Goal: Task Accomplishment & Management: Use online tool/utility

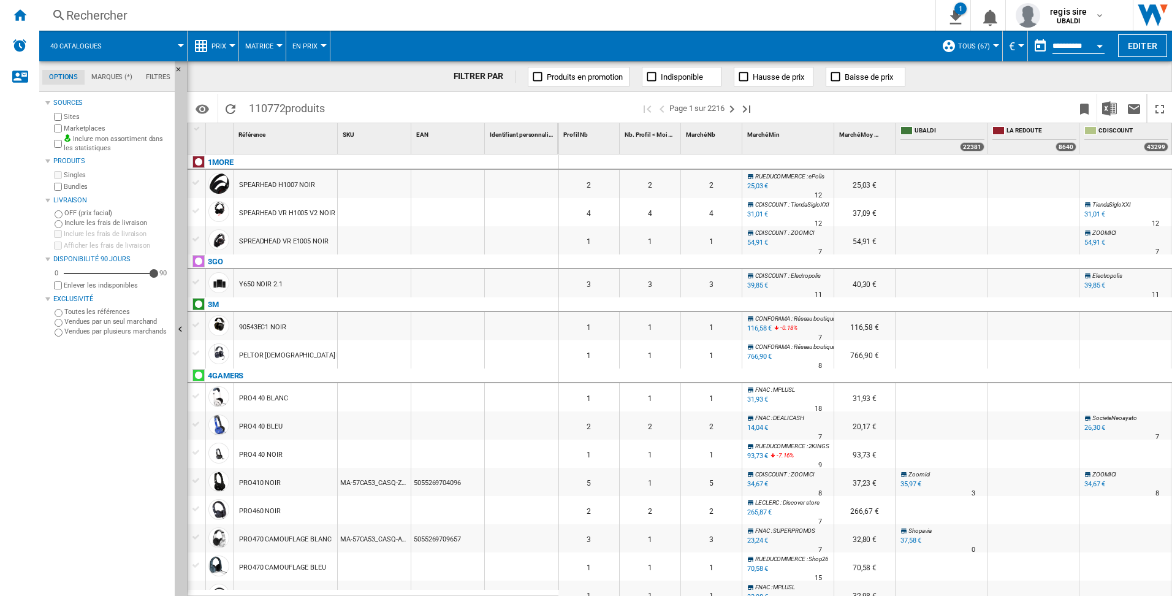
click at [146, 75] on md-tab-item "Filtres" at bounding box center [158, 77] width 38 height 15
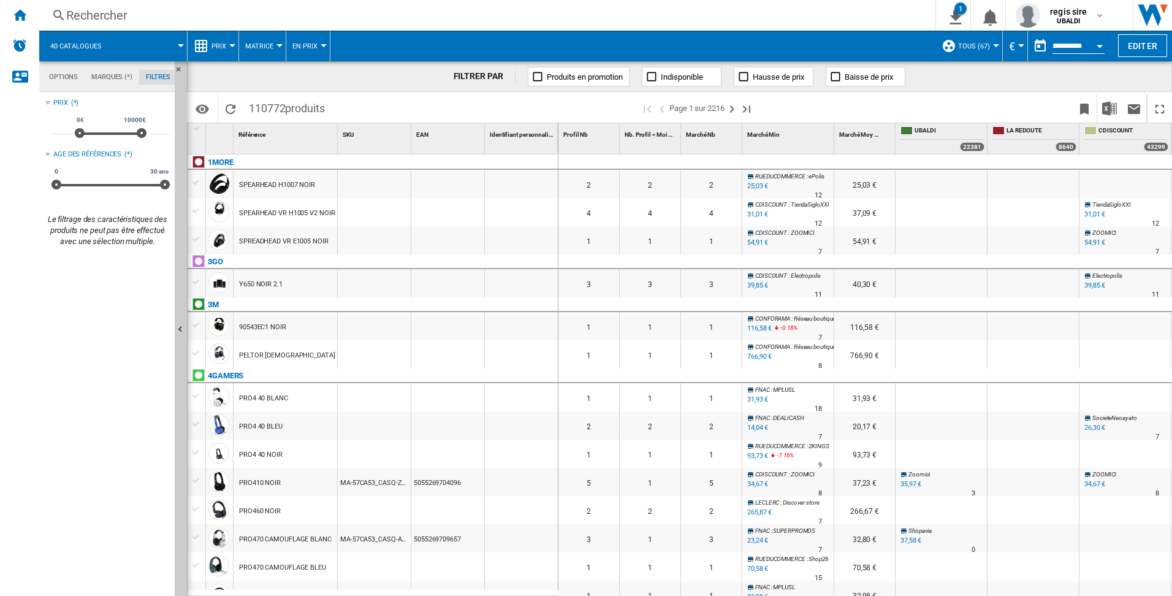
scroll to position [80, 0]
click at [99, 75] on md-tab-item "Marques (*)" at bounding box center [112, 77] width 55 height 15
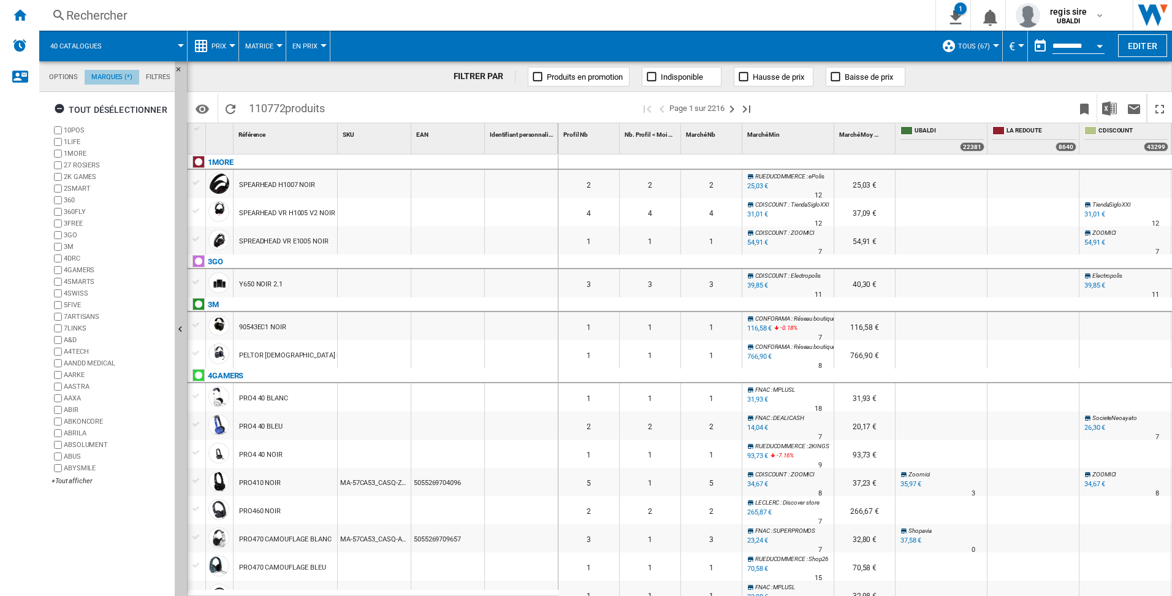
scroll to position [47, 0]
click at [54, 73] on md-tab-item "Options" at bounding box center [63, 77] width 42 height 15
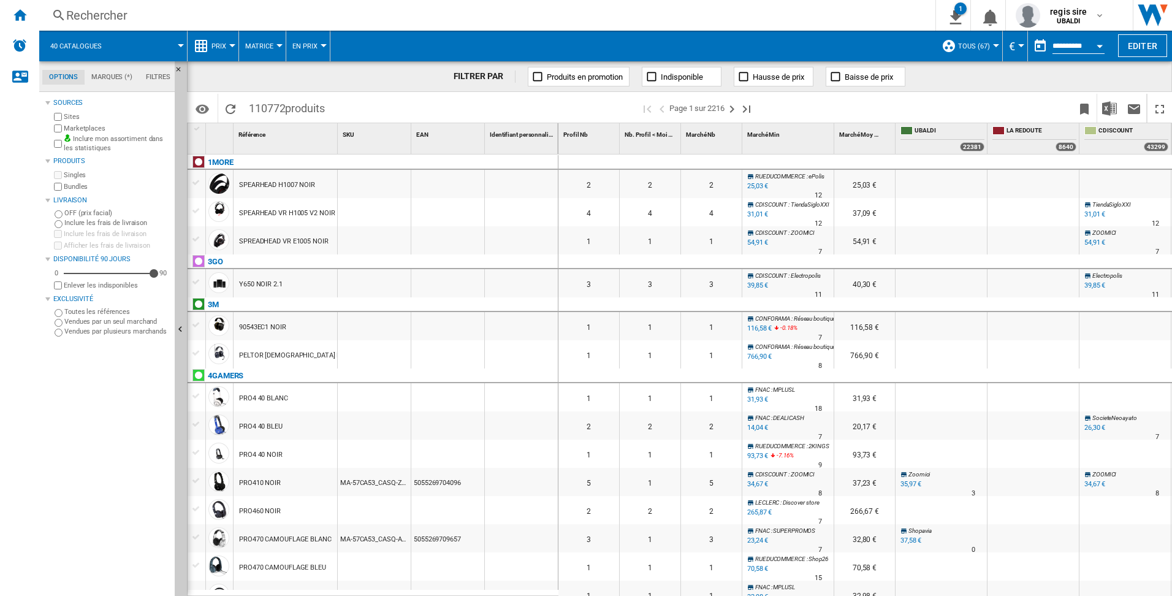
click at [991, 42] on button "TOUS (67)" at bounding box center [977, 46] width 38 height 31
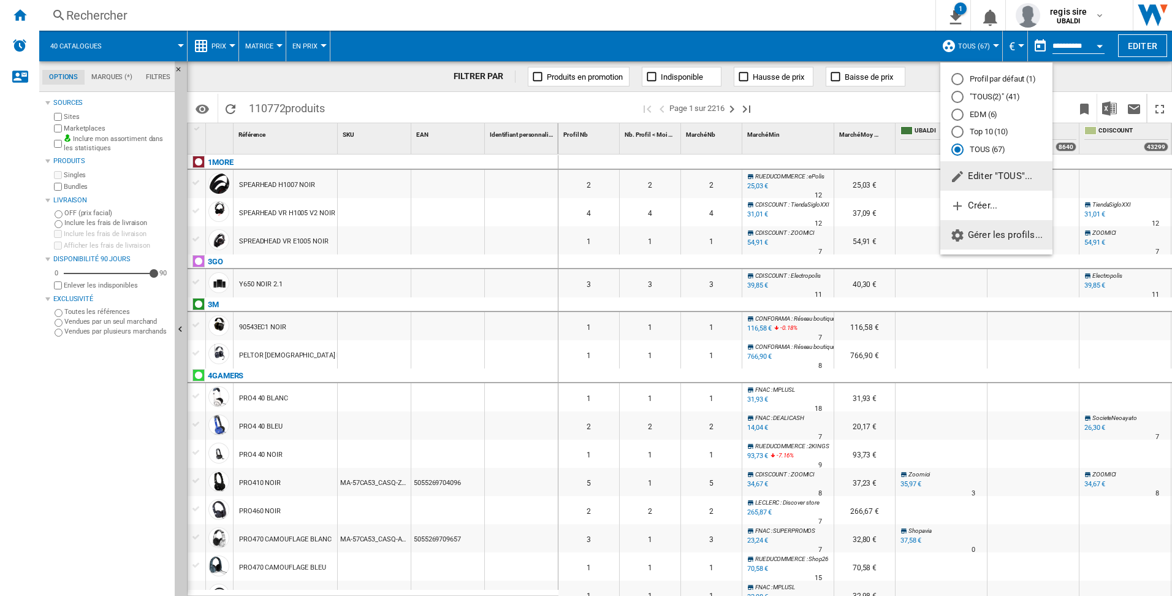
click at [974, 234] on span "Gérer les profils..." at bounding box center [996, 234] width 93 height 11
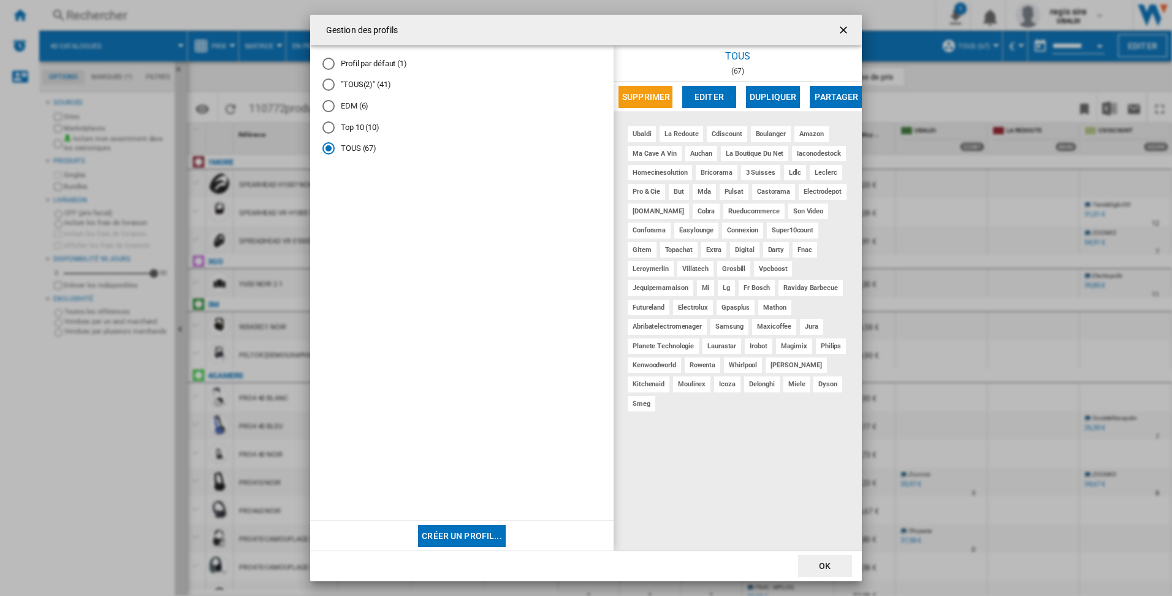
click at [844, 29] on ng-md-icon "getI18NText('BUTTONS.CLOSE_DIALOG')" at bounding box center [844, 31] width 15 height 15
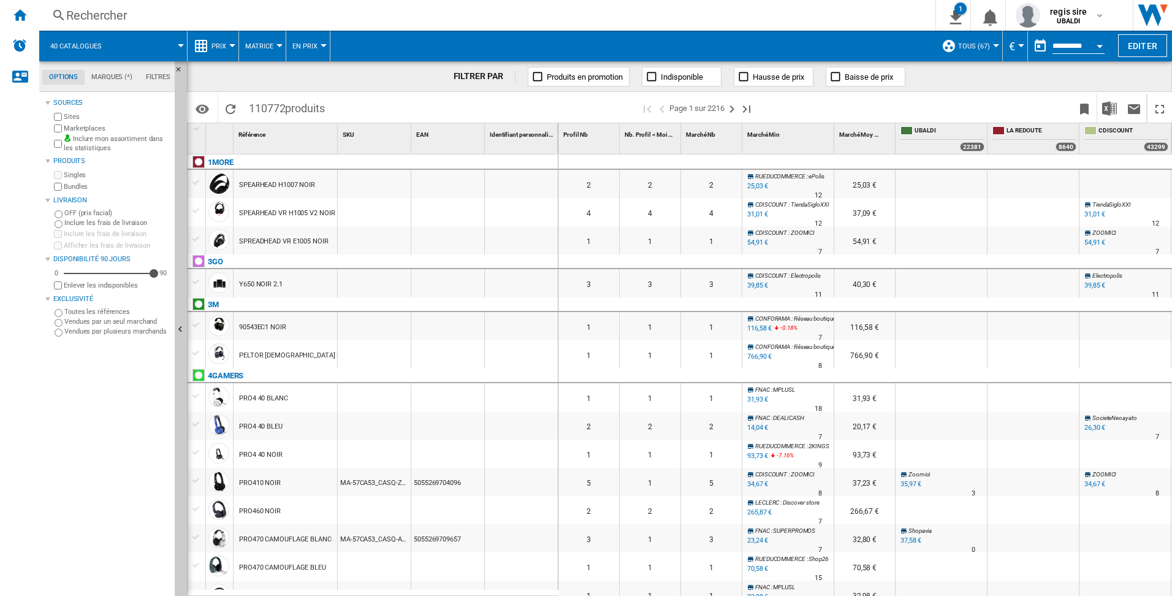
click at [1101, 47] on div "Open calendar" at bounding box center [1100, 46] width 6 height 3
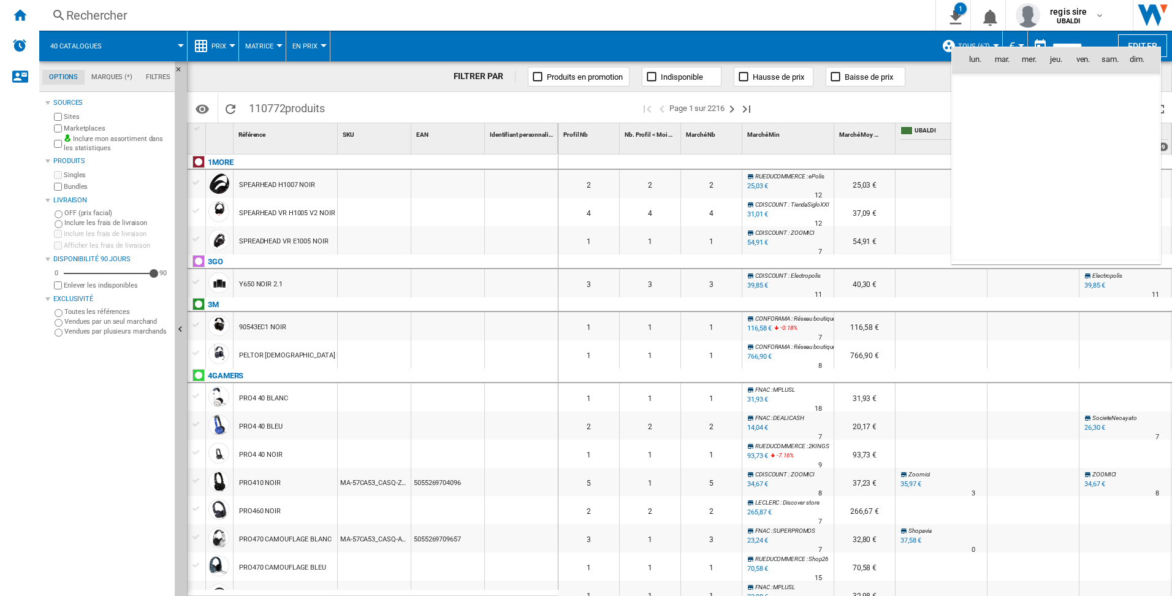
scroll to position [5848, 0]
click at [1101, 47] on th "sam." at bounding box center [1110, 59] width 27 height 25
click at [870, 43] on div at bounding box center [586, 298] width 1172 height 596
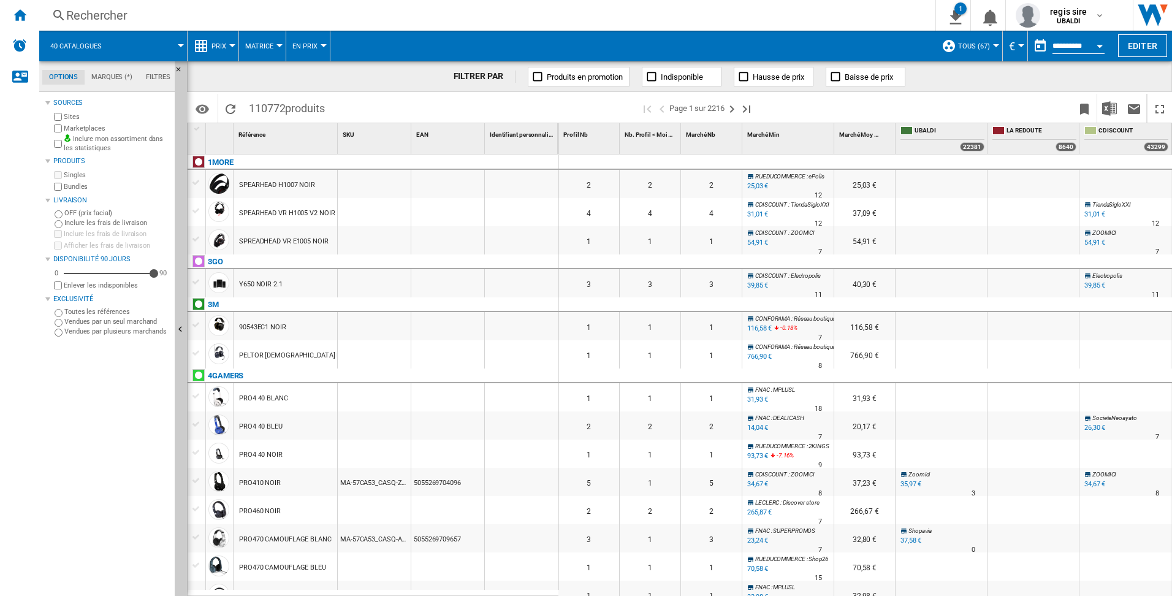
click at [993, 45] on div at bounding box center [996, 45] width 6 height 3
click at [1019, 44] on md-backdrop at bounding box center [586, 298] width 1172 height 596
click at [1019, 44] on div "Currency" at bounding box center [1021, 45] width 6 height 3
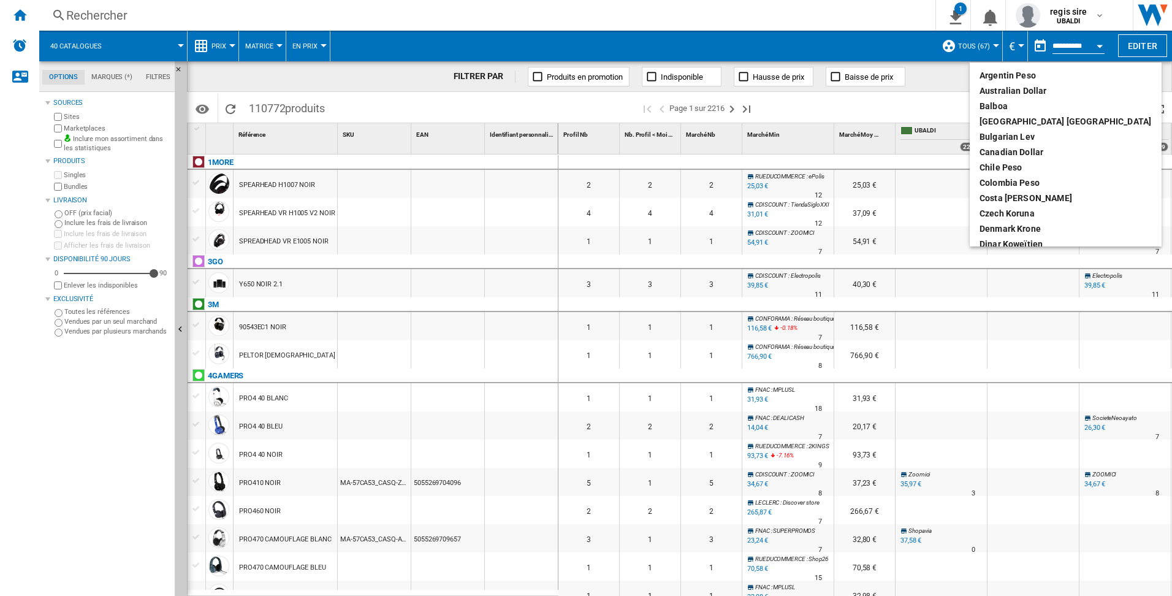
click at [1019, 44] on md-backdrop at bounding box center [586, 298] width 1172 height 596
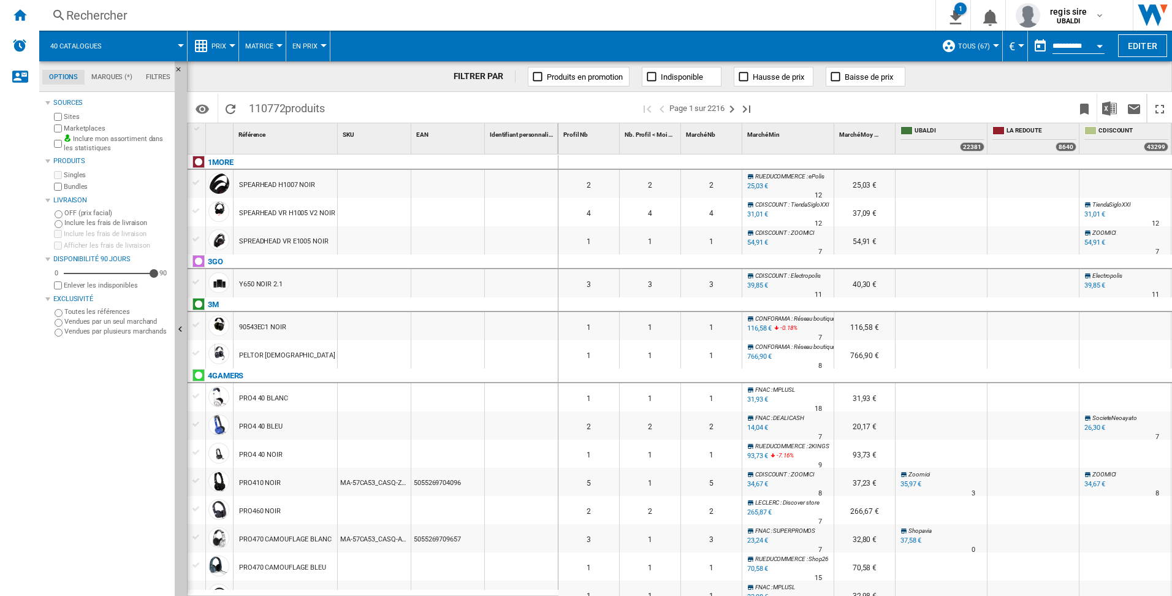
click at [278, 44] on div at bounding box center [279, 45] width 6 height 3
click at [233, 47] on md-backdrop at bounding box center [586, 298] width 1172 height 596
click at [227, 44] on button "Prix" at bounding box center [221, 46] width 21 height 31
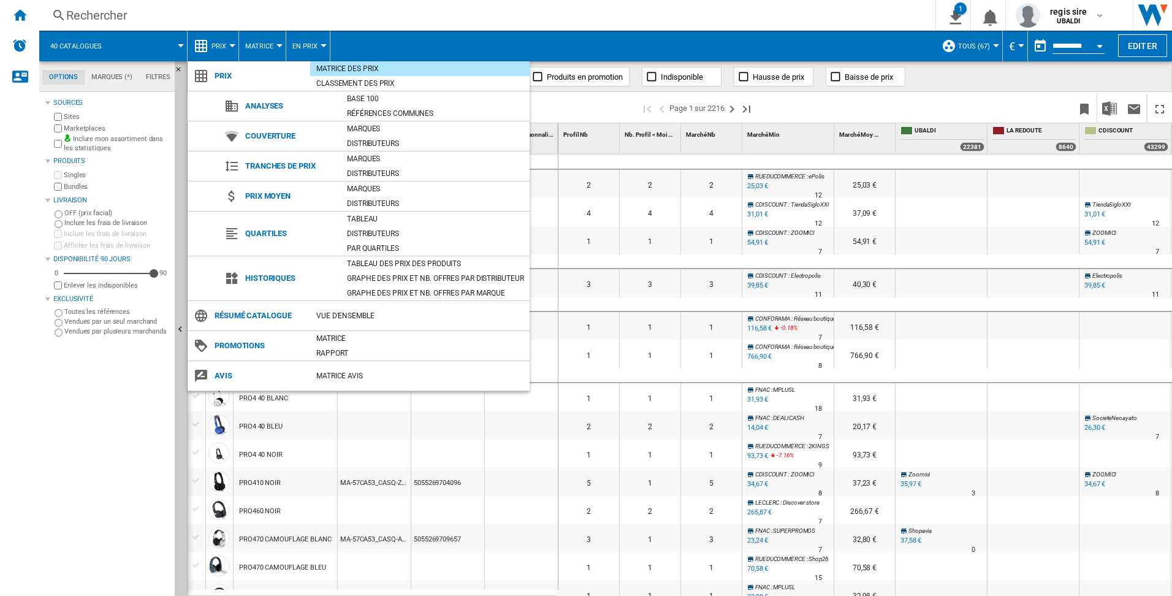
click at [275, 45] on md-backdrop at bounding box center [586, 298] width 1172 height 596
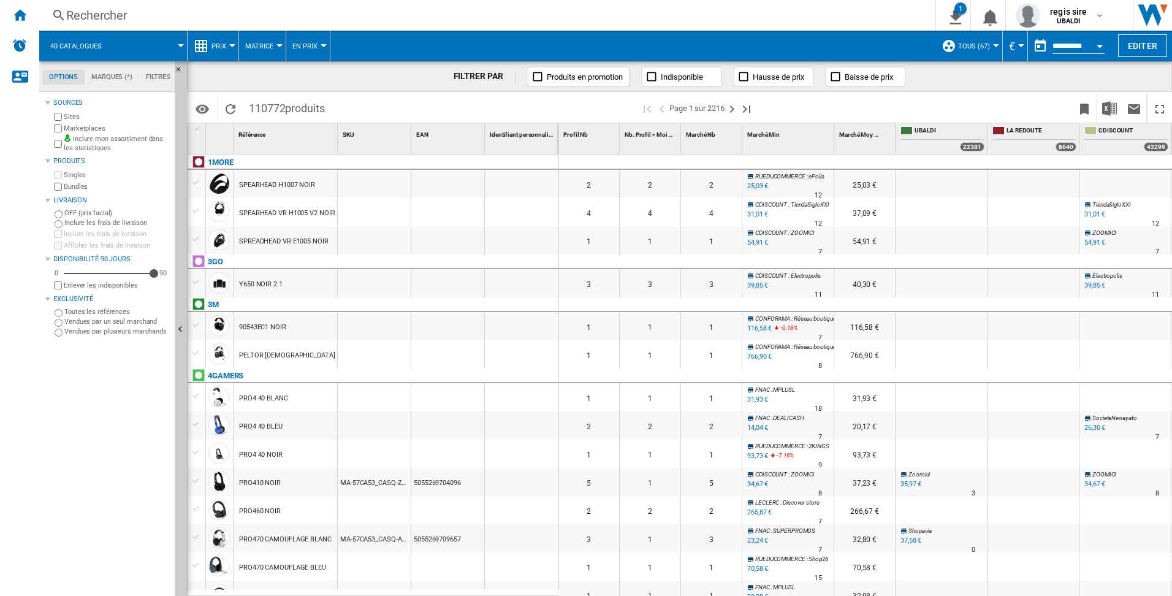
click at [275, 45] on button "Matrice" at bounding box center [262, 46] width 34 height 31
click at [325, 45] on md-backdrop at bounding box center [586, 298] width 1172 height 596
click at [325, 45] on div at bounding box center [324, 45] width 6 height 3
click at [390, 40] on md-backdrop at bounding box center [586, 298] width 1172 height 596
click at [230, 45] on div at bounding box center [232, 45] width 6 height 3
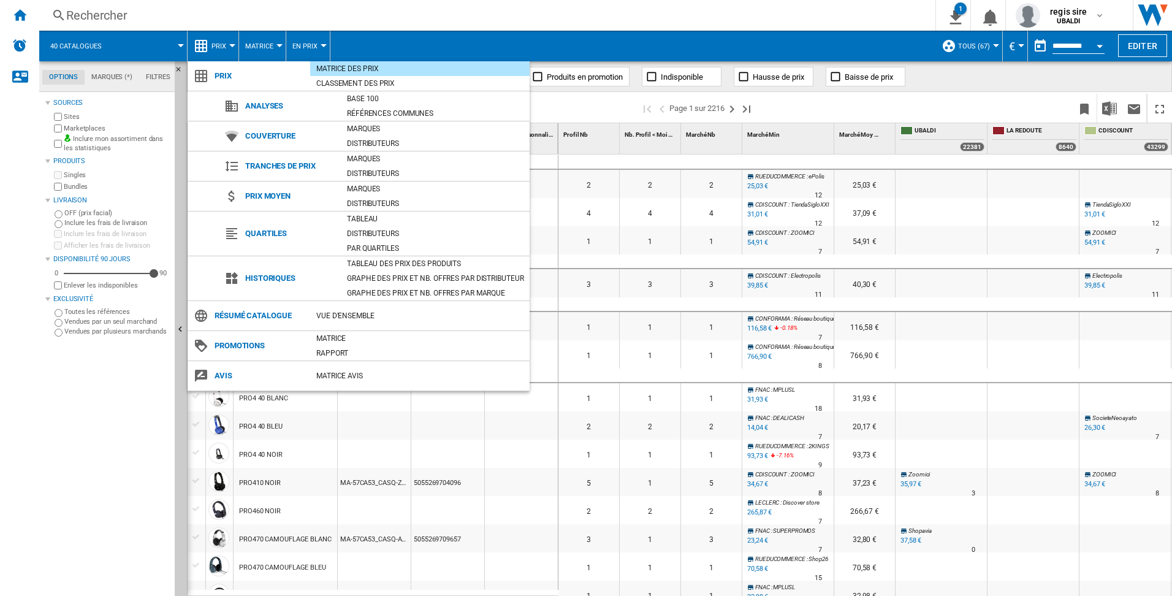
click at [337, 62] on div "Matrice des prix" at bounding box center [419, 68] width 219 height 15
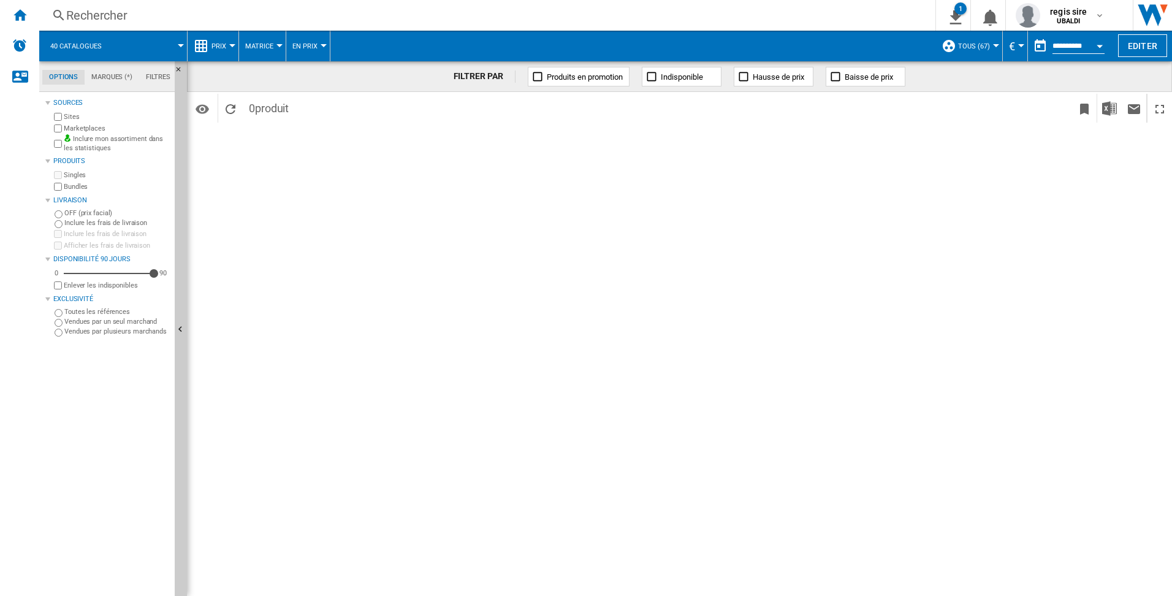
click at [230, 46] on div at bounding box center [232, 45] width 6 height 3
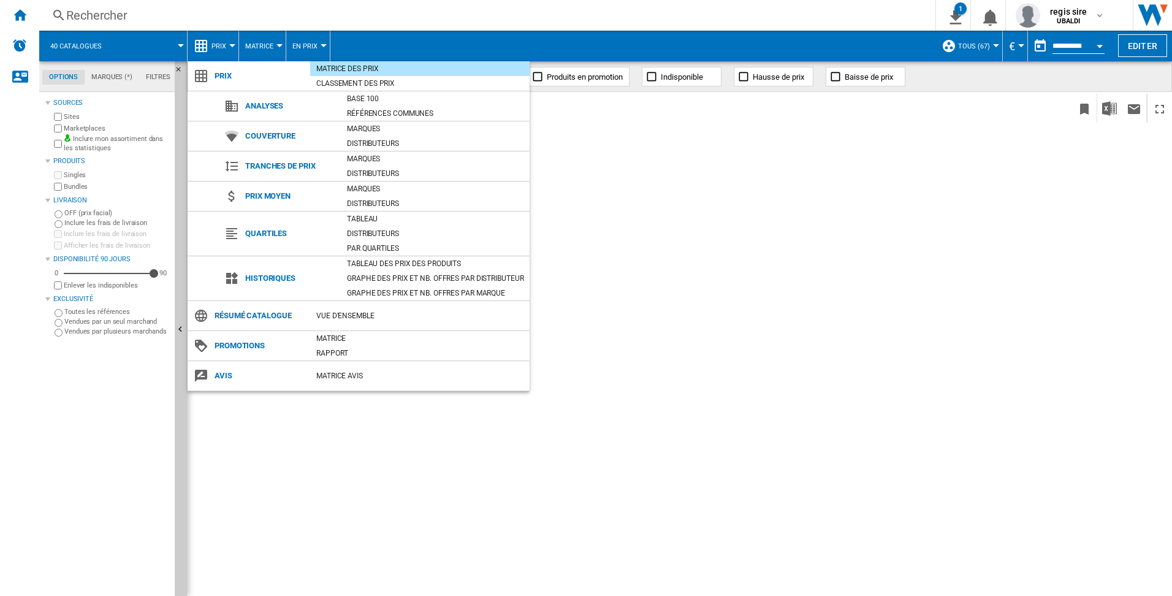
click at [386, 71] on div "Matrice des prix" at bounding box center [419, 69] width 219 height 12
click at [268, 68] on span "Prix" at bounding box center [259, 75] width 102 height 17
click at [344, 64] on div "Matrice des prix" at bounding box center [419, 69] width 219 height 12
click at [343, 80] on div "Classement des prix" at bounding box center [419, 83] width 219 height 12
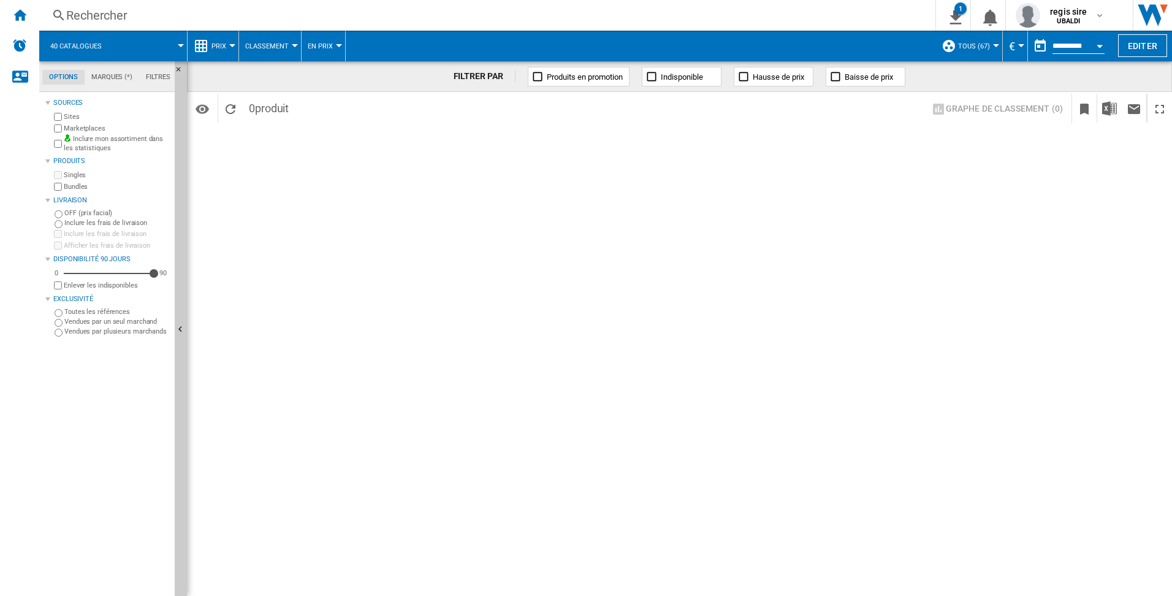
click at [105, 77] on md-tab-item "Marques (*)" at bounding box center [112, 77] width 55 height 15
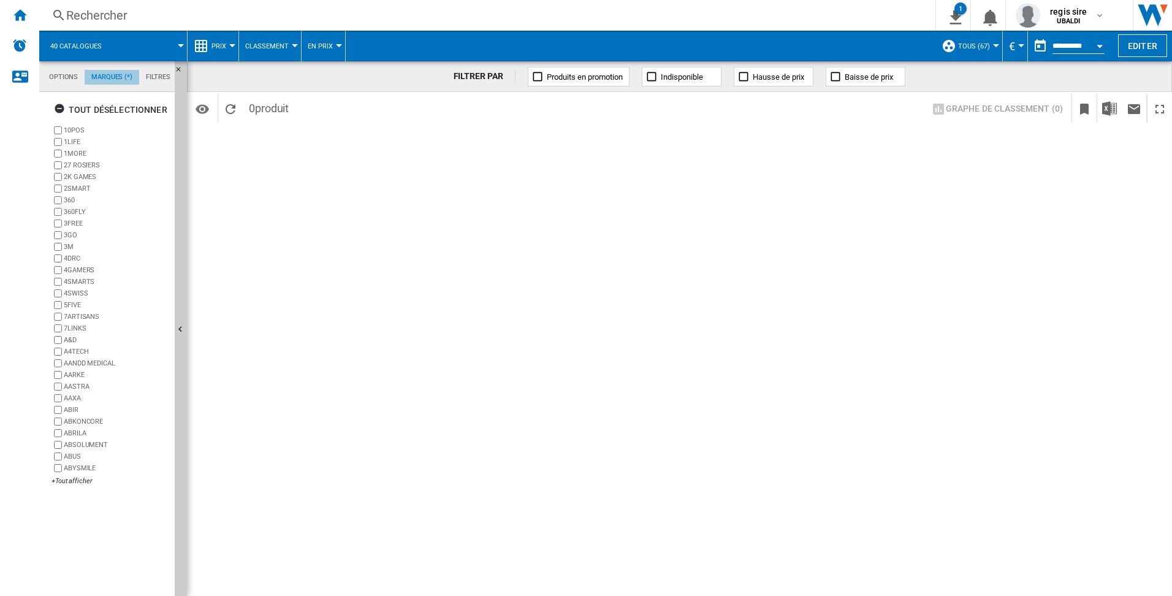
scroll to position [47, 0]
click at [159, 76] on md-tab-item "Filtres" at bounding box center [158, 77] width 38 height 15
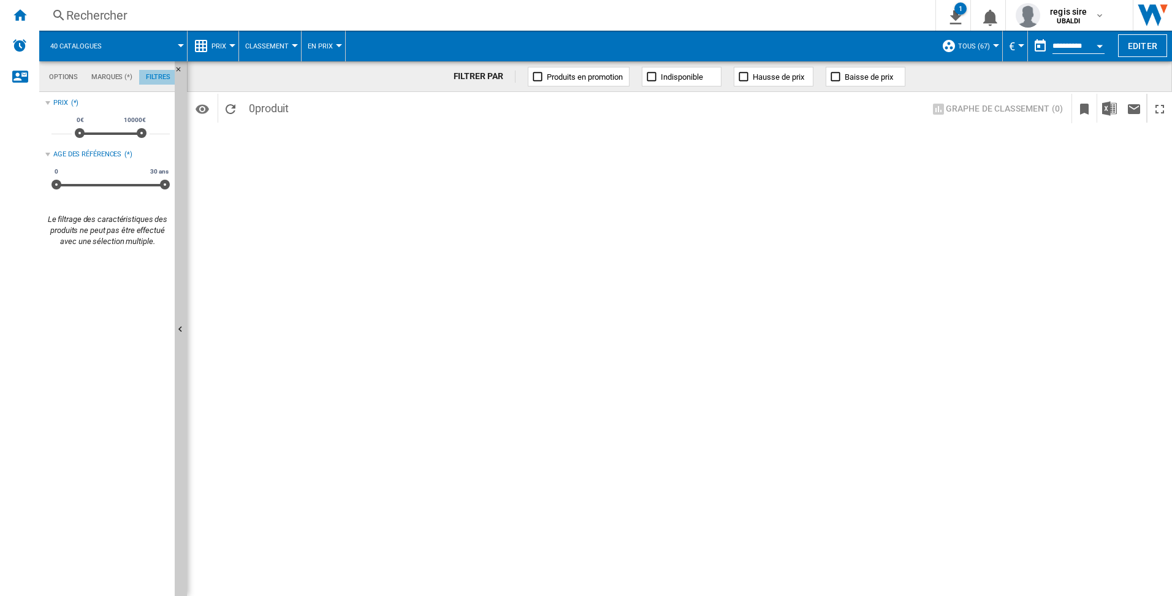
scroll to position [80, 0]
click at [63, 77] on md-tab-item "Options" at bounding box center [63, 77] width 42 height 15
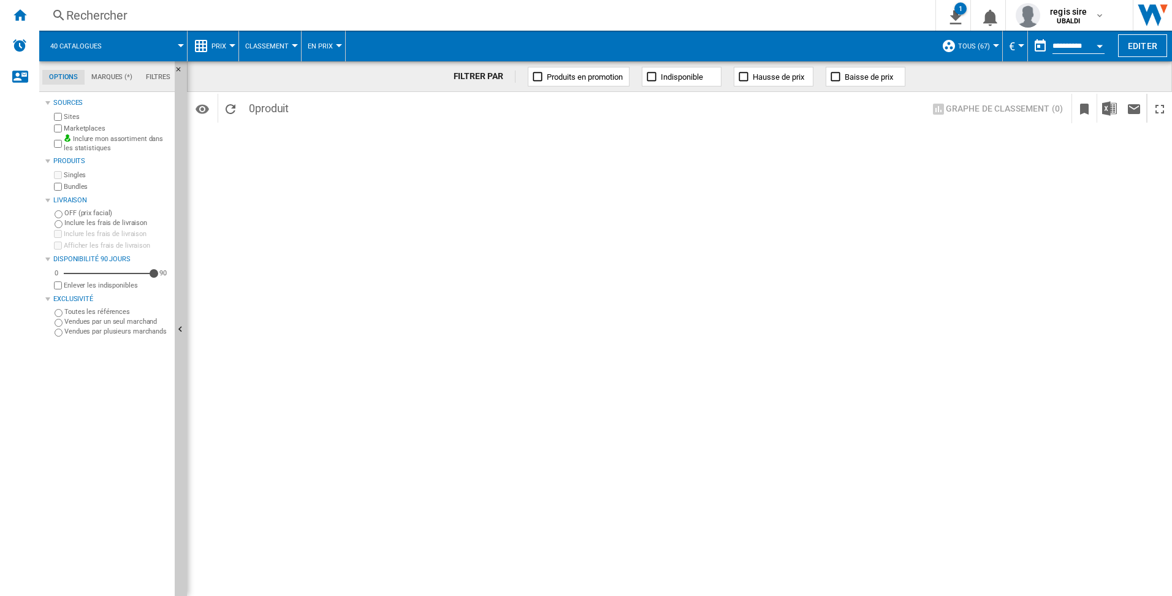
scroll to position [15, 0]
click at [234, 44] on div at bounding box center [232, 45] width 6 height 3
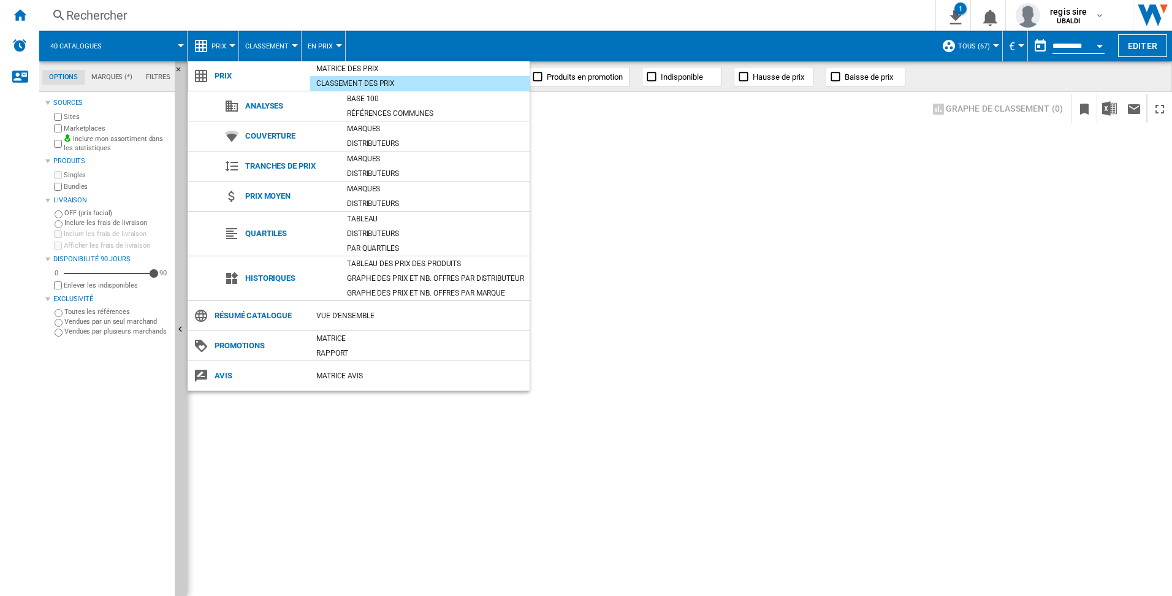
click at [297, 46] on md-backdrop at bounding box center [586, 298] width 1172 height 596
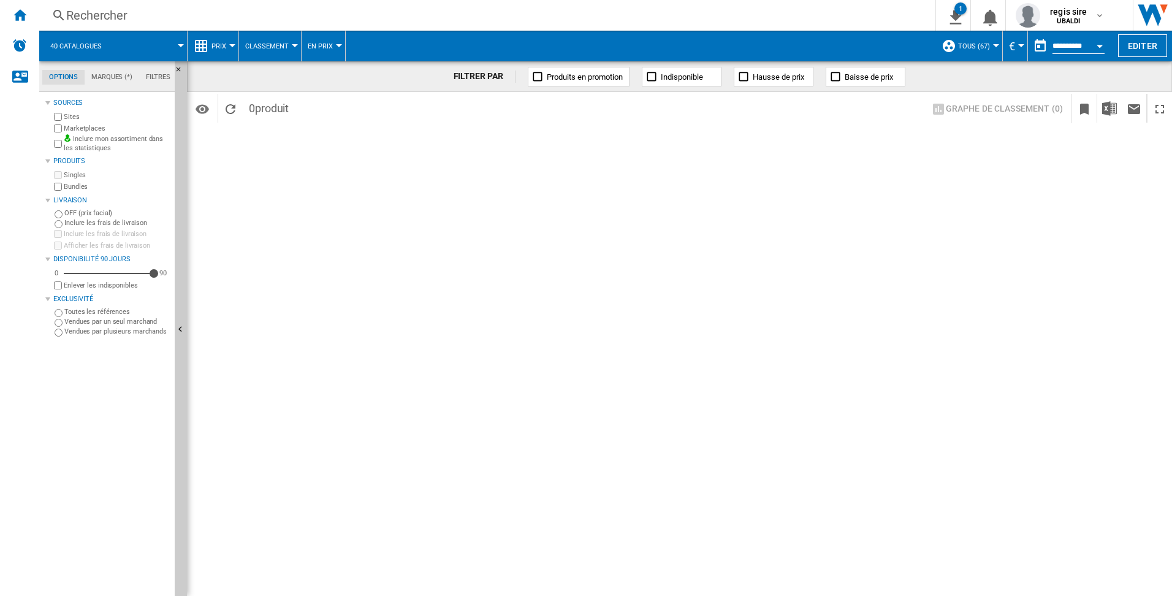
click at [297, 46] on div at bounding box center [295, 45] width 6 height 3
click at [340, 45] on md-backdrop at bounding box center [586, 298] width 1172 height 596
click at [340, 45] on div at bounding box center [339, 45] width 6 height 3
click at [66, 81] on md-backdrop at bounding box center [586, 298] width 1172 height 596
click at [151, 77] on md-tab-item "Filtres" at bounding box center [158, 77] width 38 height 15
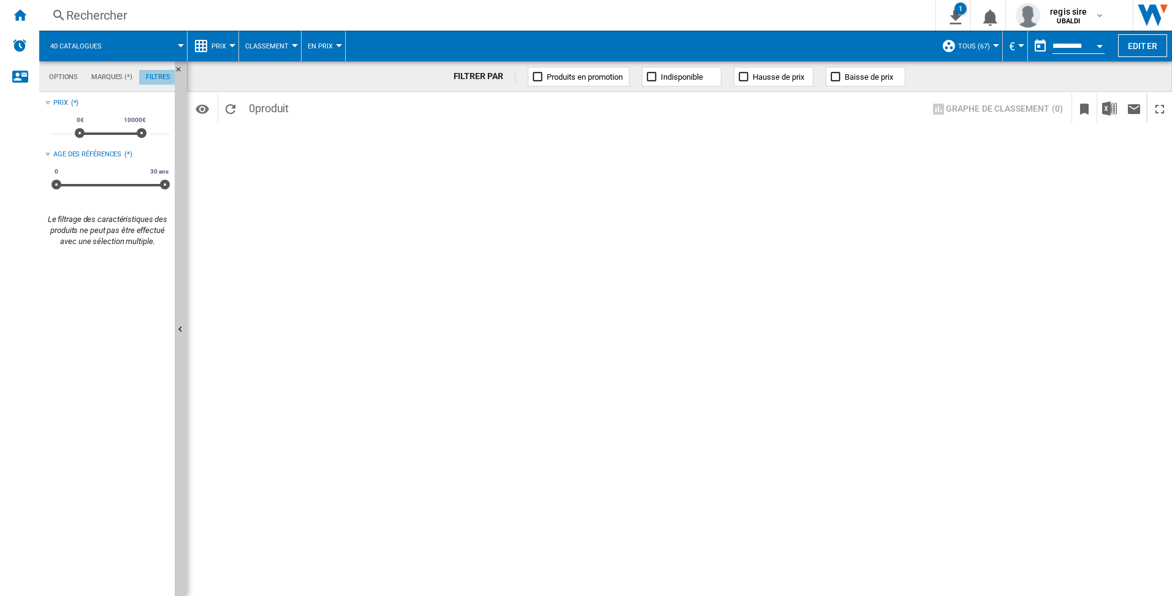
scroll to position [80, 0]
